Goal: Task Accomplishment & Management: Manage account settings

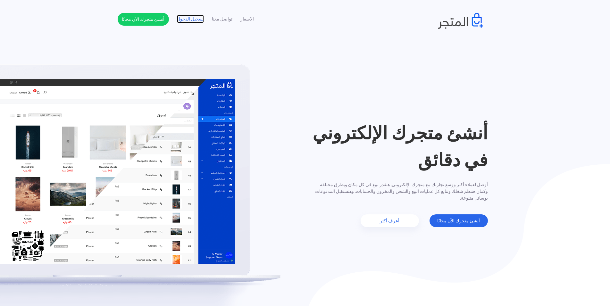
click at [201, 22] on link "تسجيل الدخول" at bounding box center [190, 19] width 27 height 7
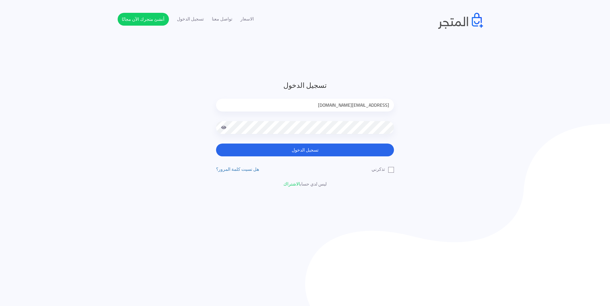
type input "[EMAIL_ADDRESS][DOMAIN_NAME]"
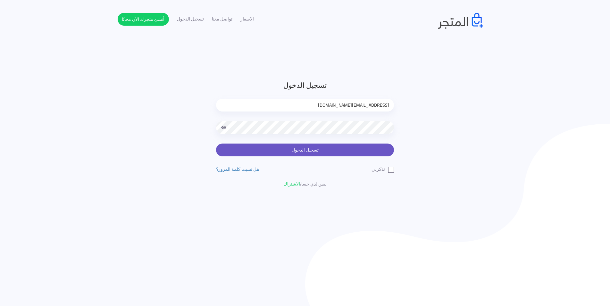
click at [353, 153] on button "تسجيل الدخول" at bounding box center [305, 150] width 178 height 13
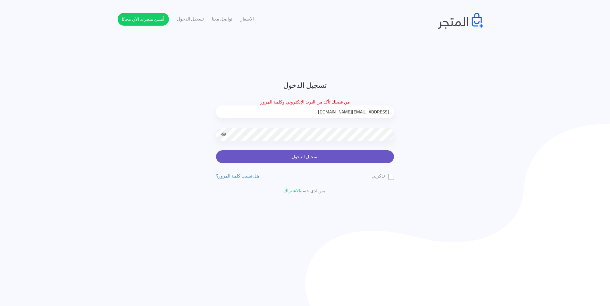
click at [379, 152] on button "تسجيل الدخول" at bounding box center [305, 156] width 178 height 13
click at [372, 159] on button "تسجيل الدخول" at bounding box center [305, 156] width 178 height 13
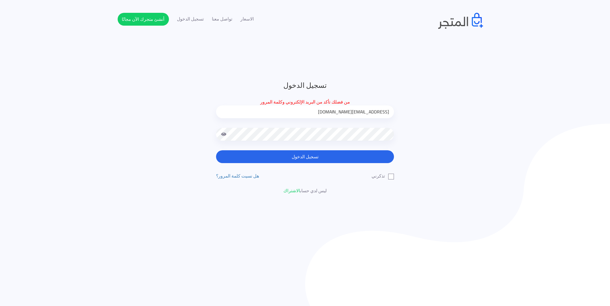
click at [425, 138] on div "تسجيل الدخول من فضلك تأكد من البريد الإلكتروني وكلمة المرور [EMAIL_ADDRESS][DOM…" at bounding box center [305, 137] width 375 height 114
click at [284, 113] on input "[EMAIL_ADDRESS][DOMAIN_NAME]" at bounding box center [305, 112] width 178 height 13
